Goal: Task Accomplishment & Management: Use online tool/utility

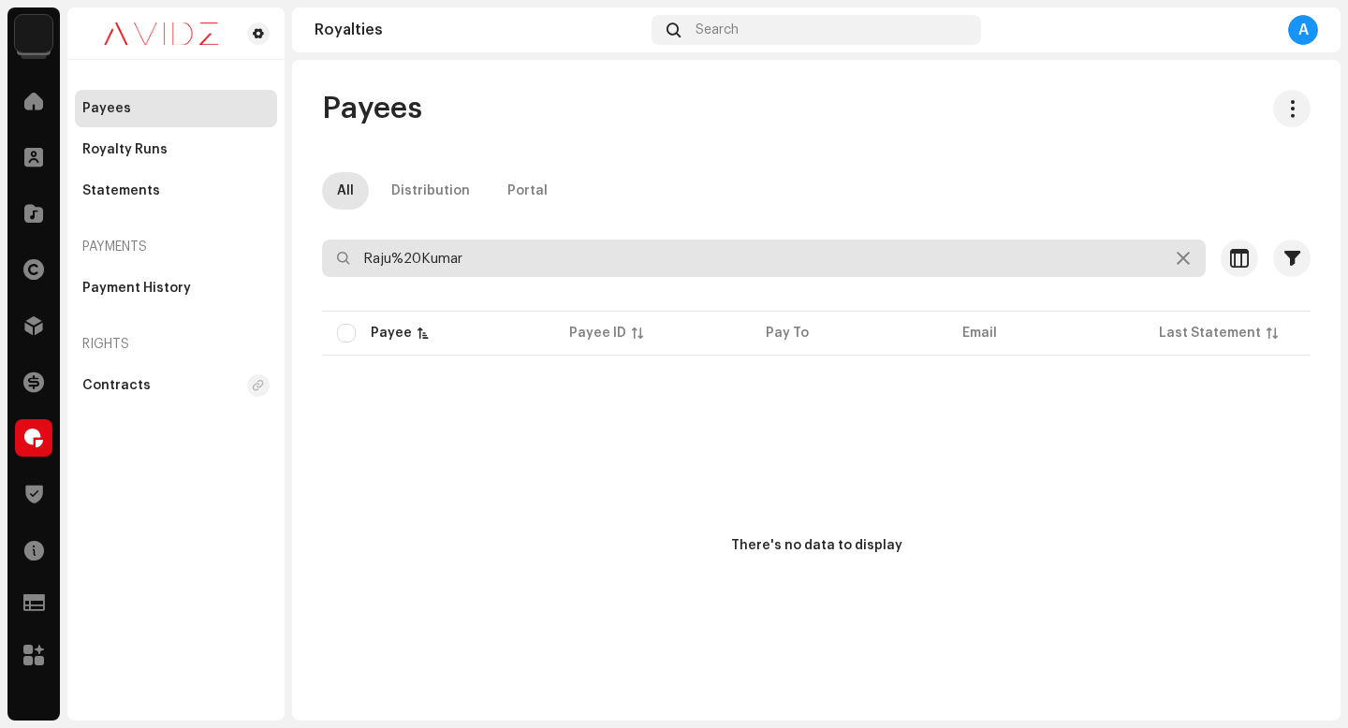
click at [951, 265] on input "Raju%20Kumar" at bounding box center [763, 258] width 883 height 37
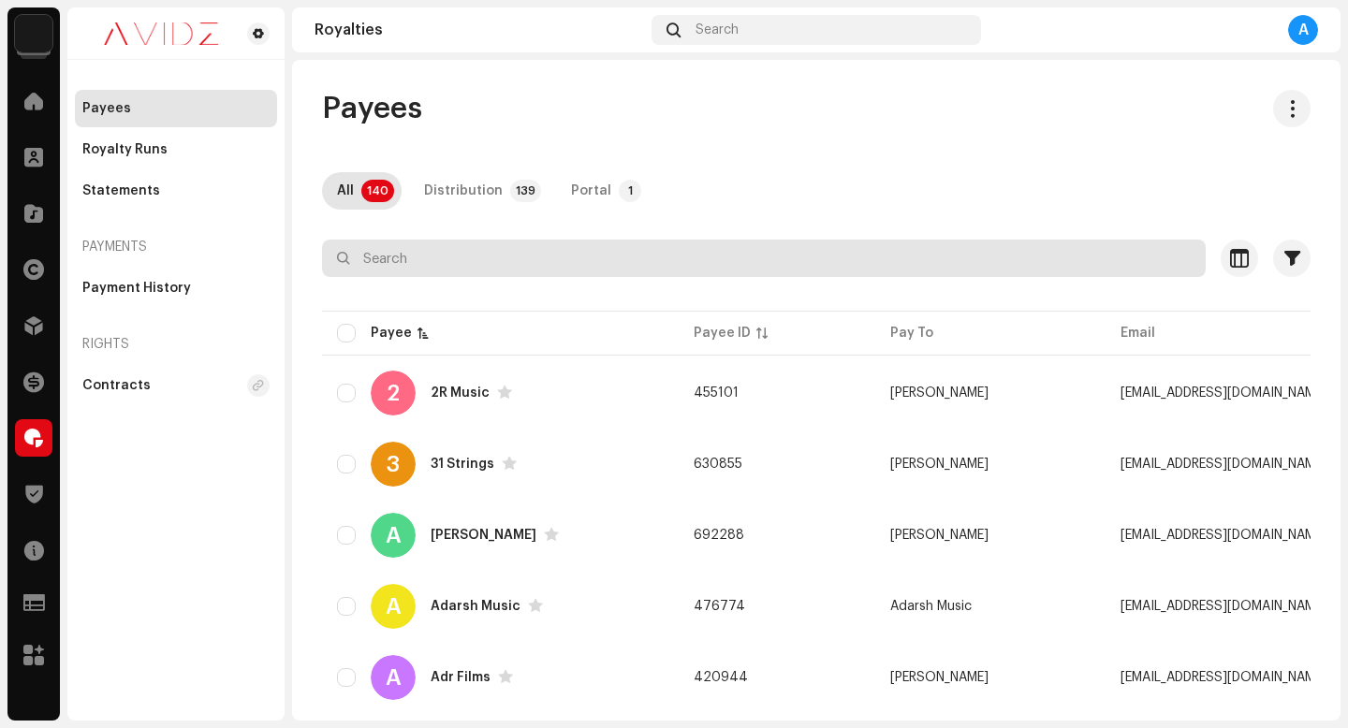
click at [912, 270] on input "text" at bounding box center [763, 258] width 883 height 37
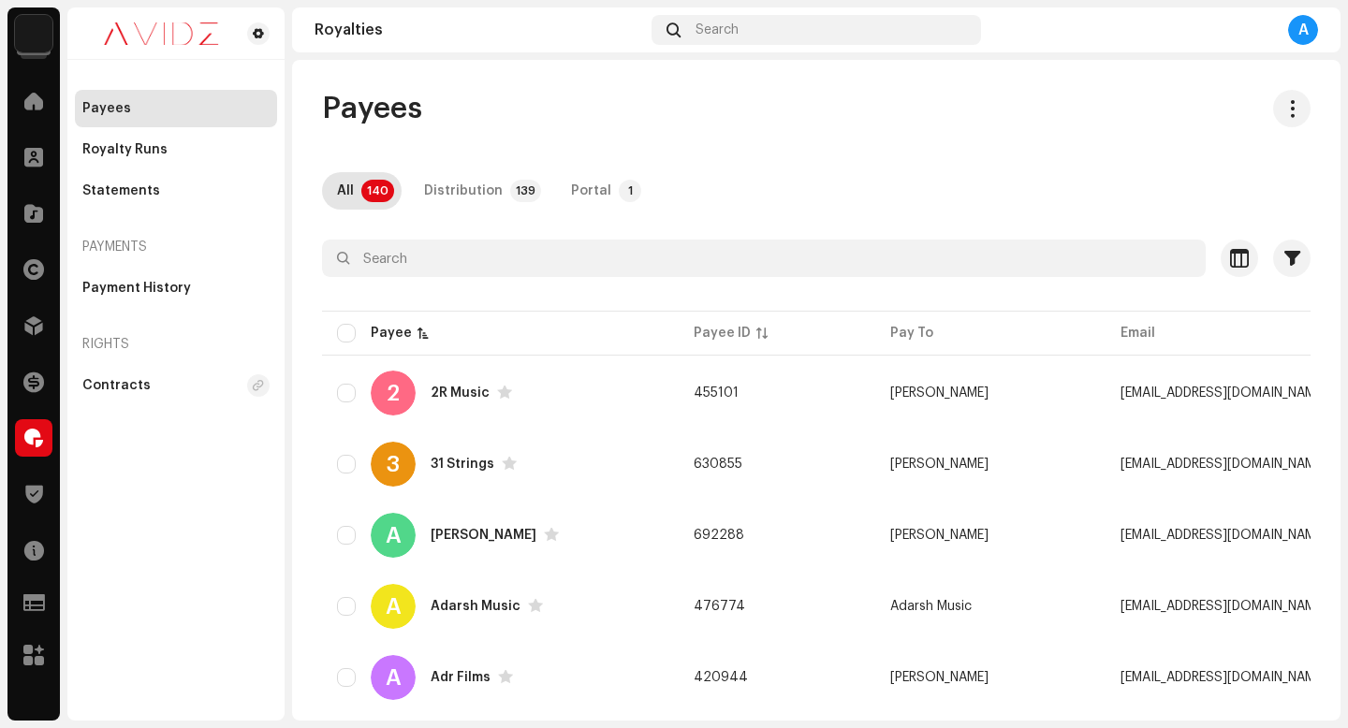
click at [847, 116] on div "Payees" at bounding box center [816, 108] width 988 height 37
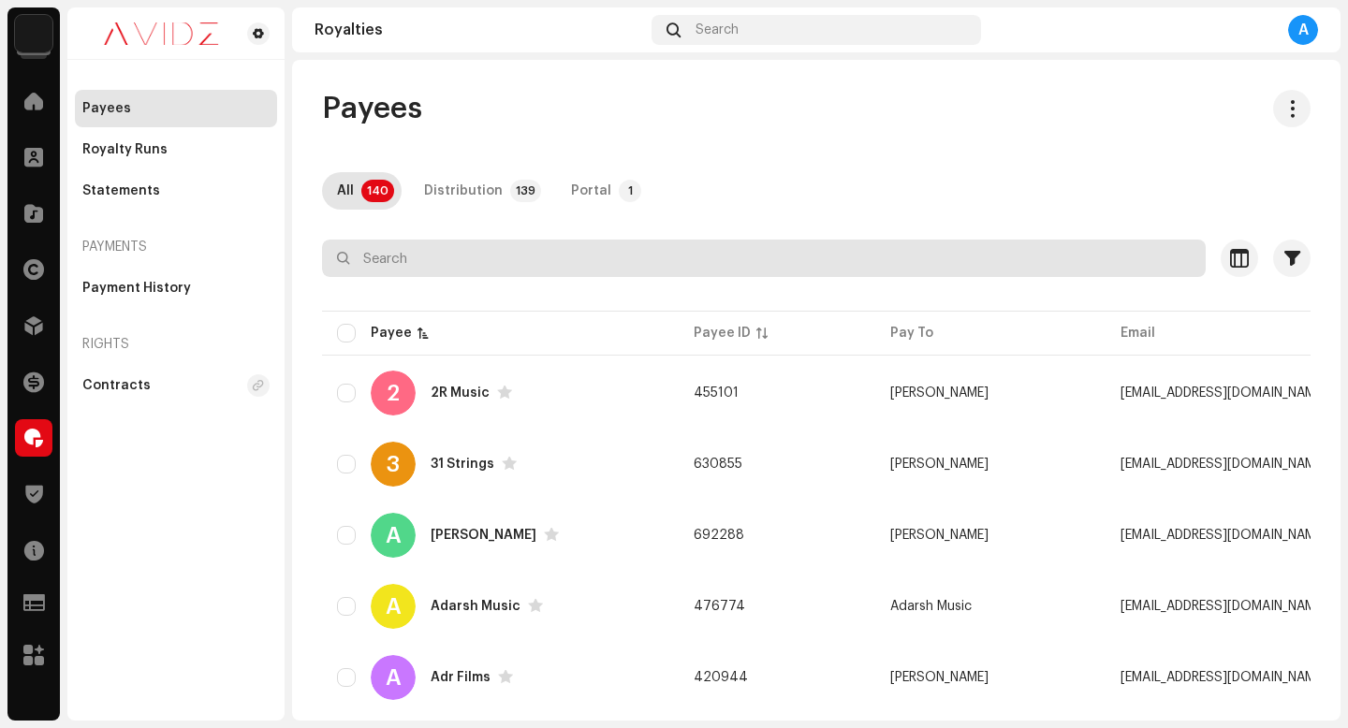
click at [825, 255] on input "text" at bounding box center [763, 258] width 883 height 37
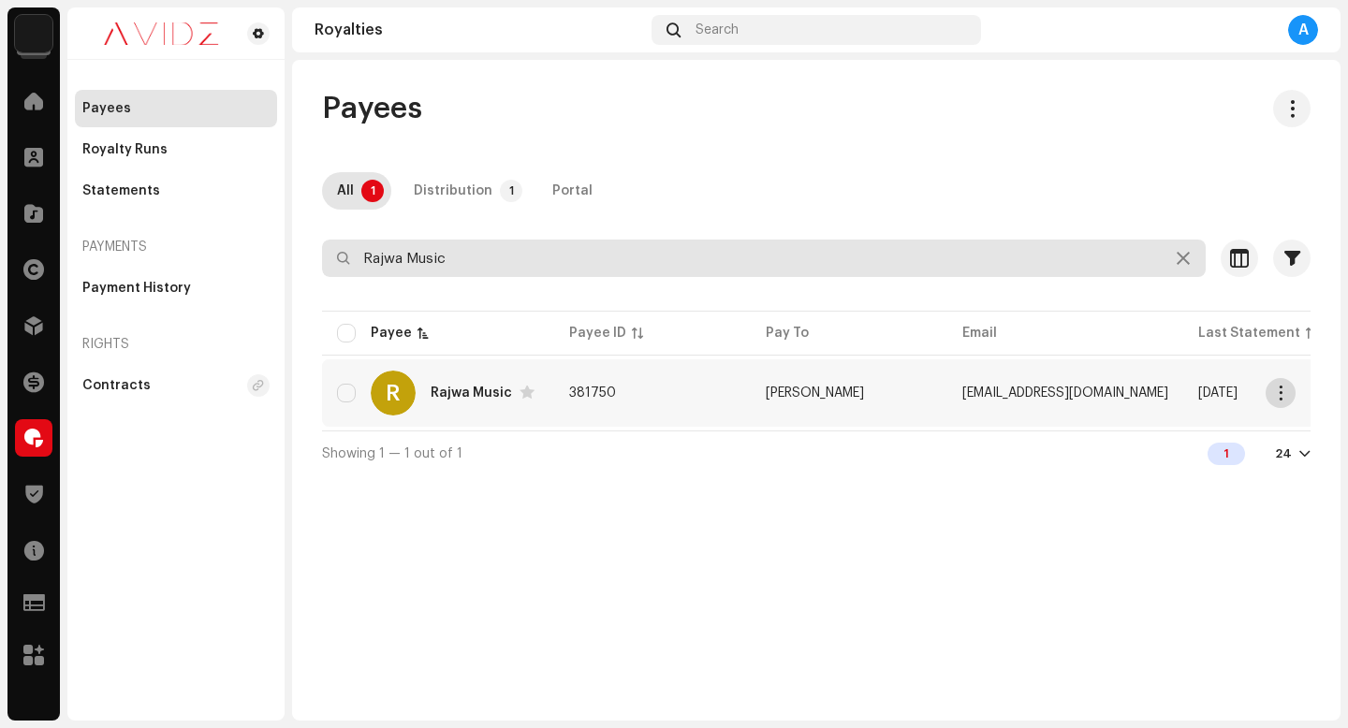
type input "Rajwa Music"
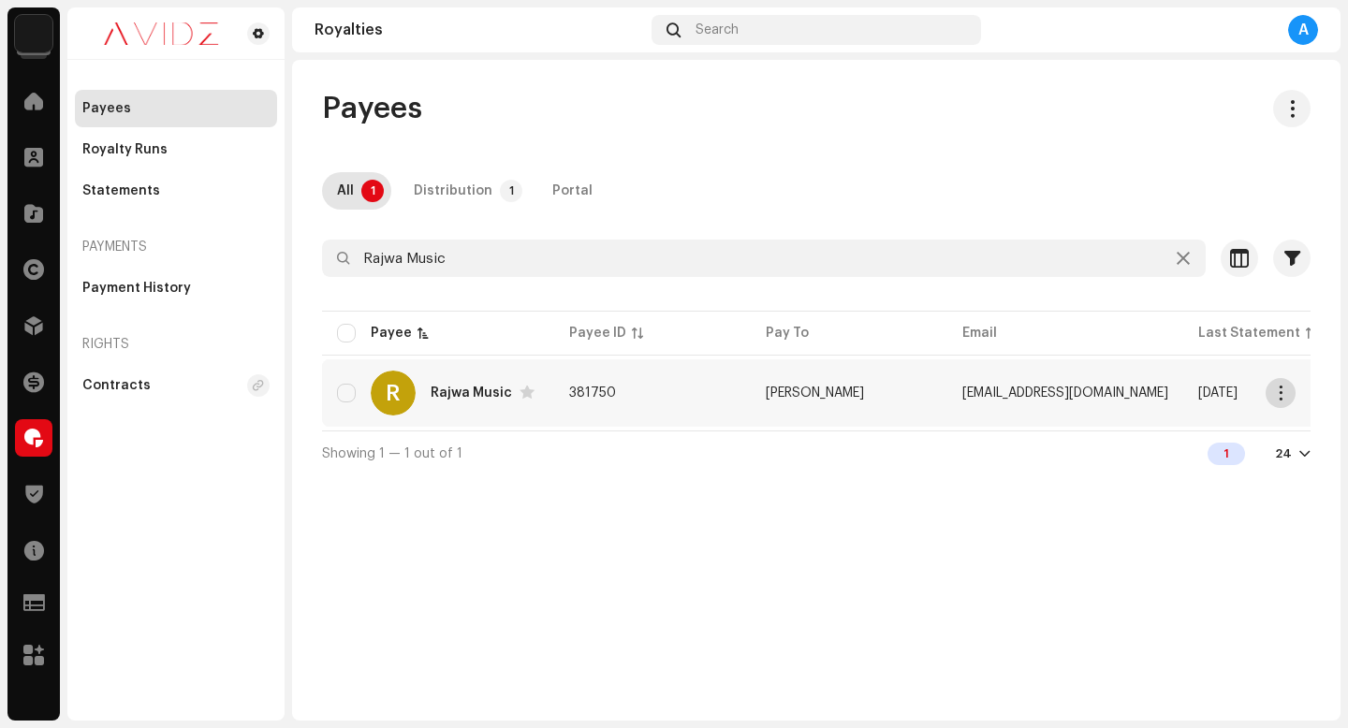
click at [1281, 399] on span "button" at bounding box center [1281, 393] width 14 height 15
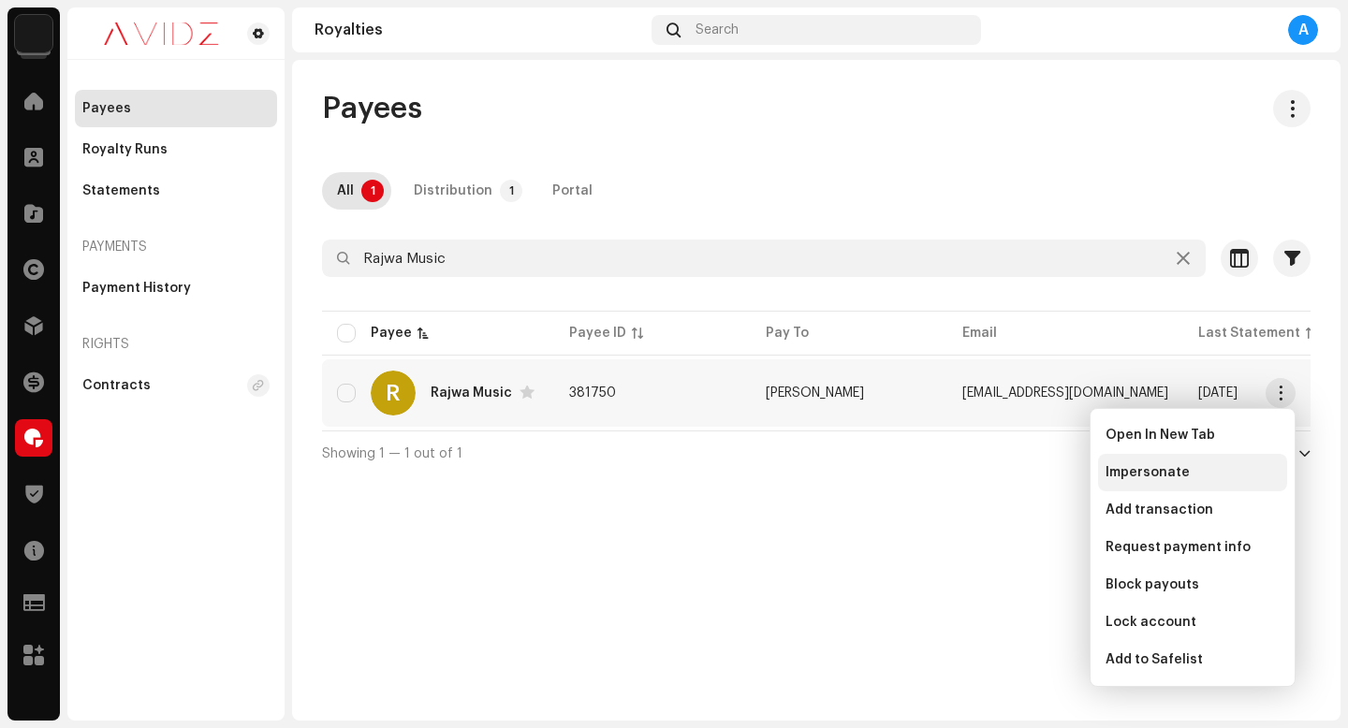
click at [1221, 477] on div "Impersonate" at bounding box center [1192, 472] width 174 height 15
